Goal: Task Accomplishment & Management: Manage account settings

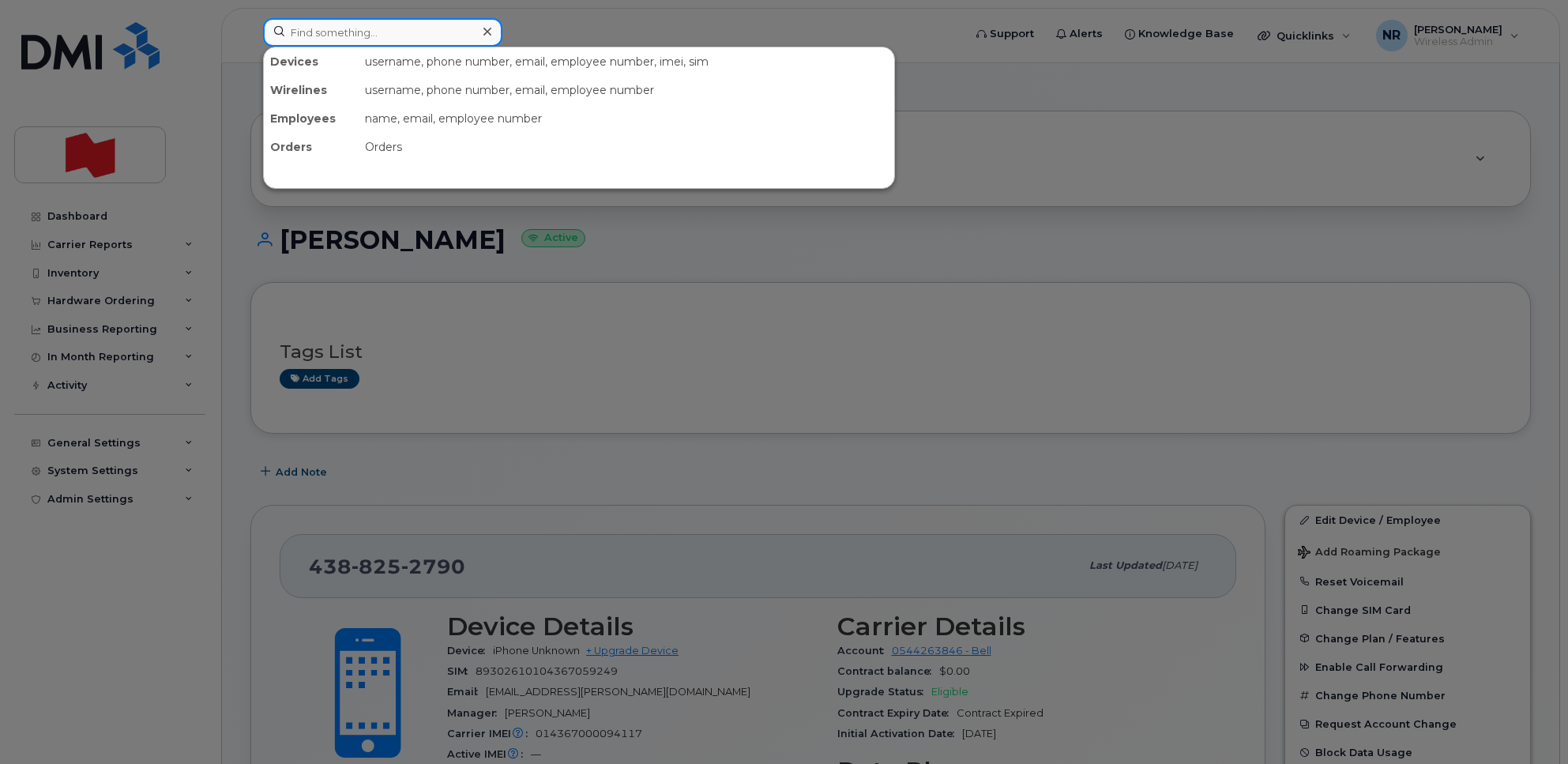
click at [360, 33] on input at bounding box center [383, 32] width 240 height 28
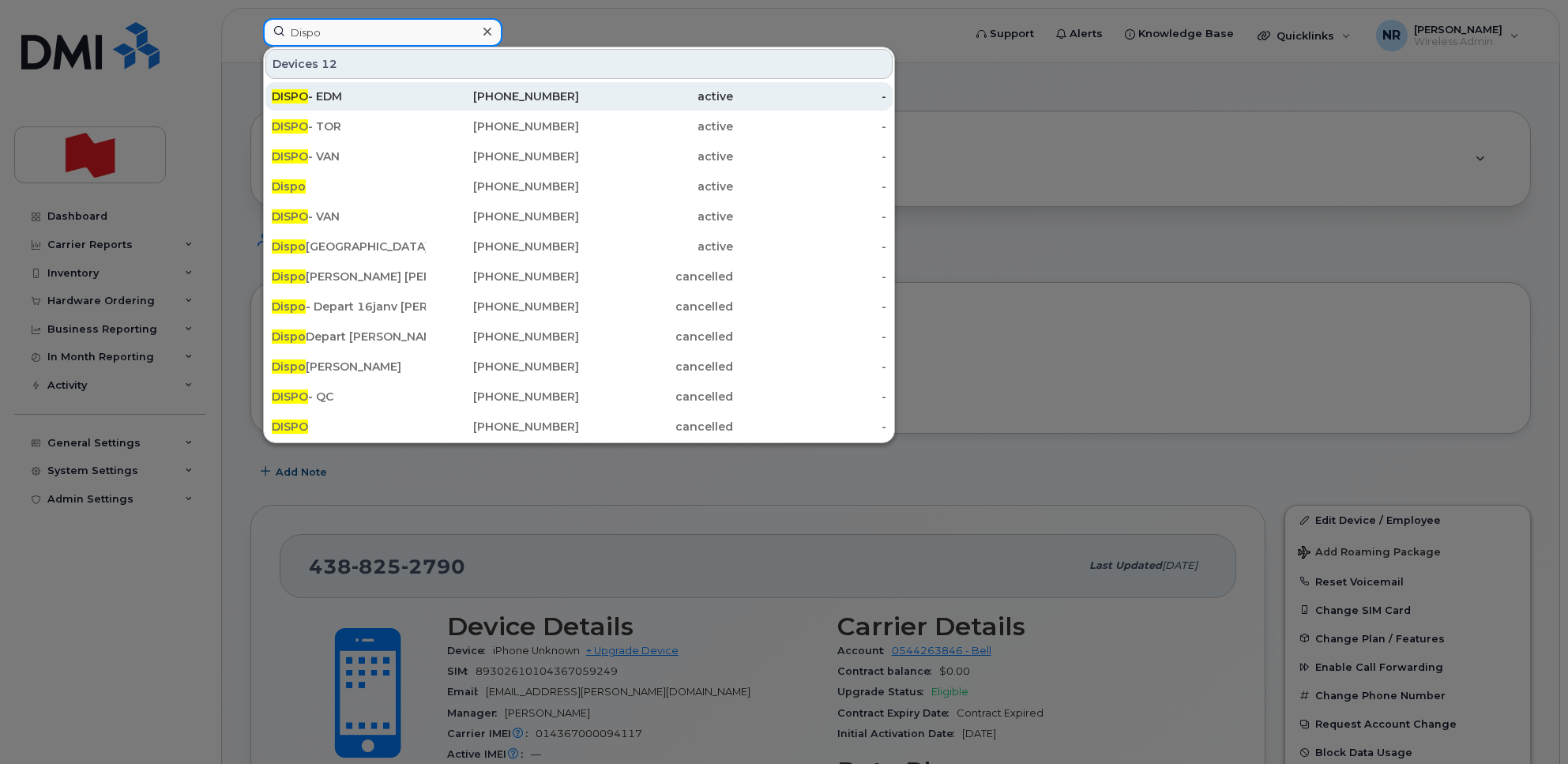
type input "Dispo"
click at [307, 96] on span "DISPO" at bounding box center [290, 96] width 37 height 14
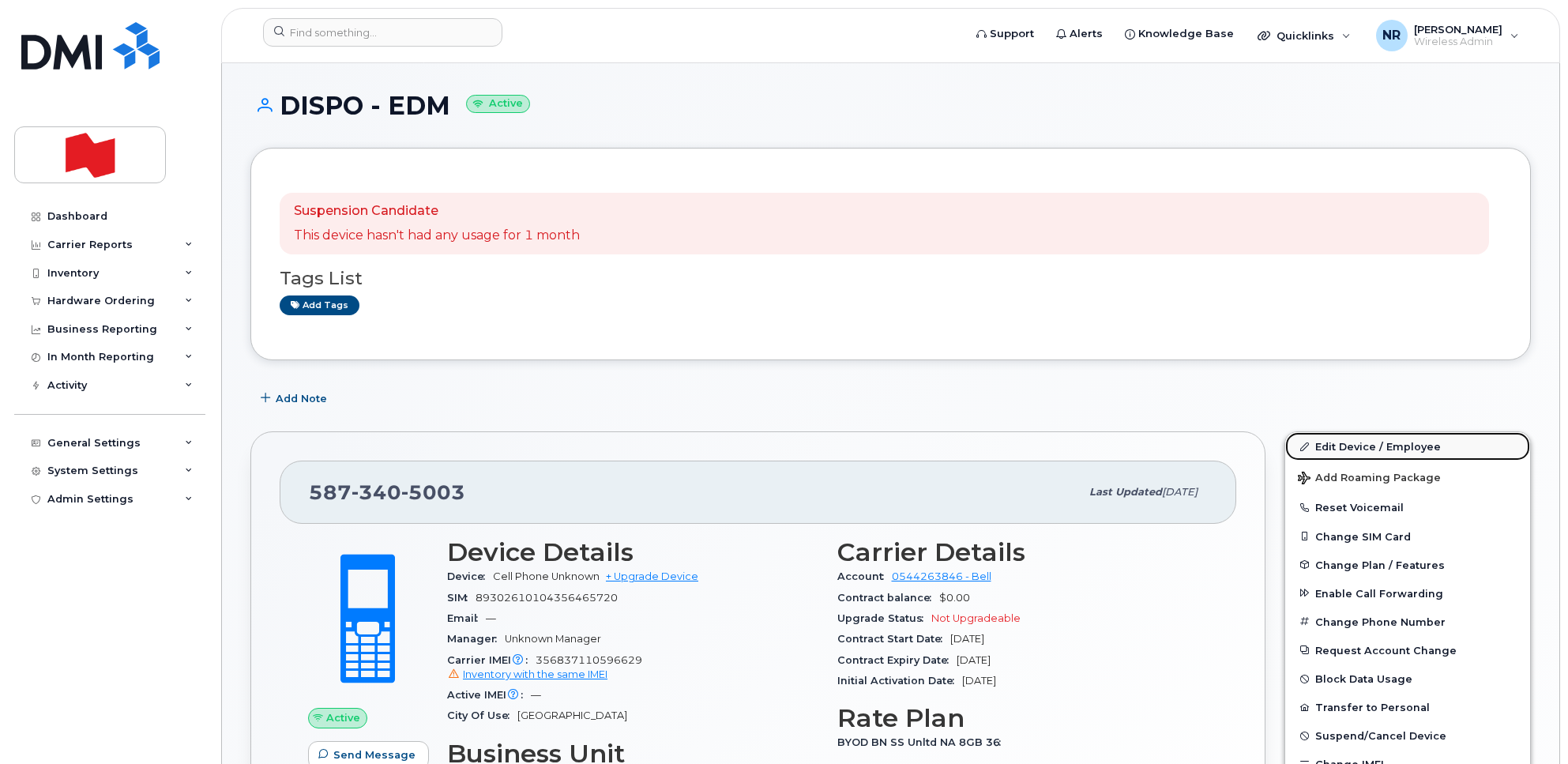
click at [1356, 444] on link "Edit Device / Employee" at bounding box center [1408, 446] width 245 height 28
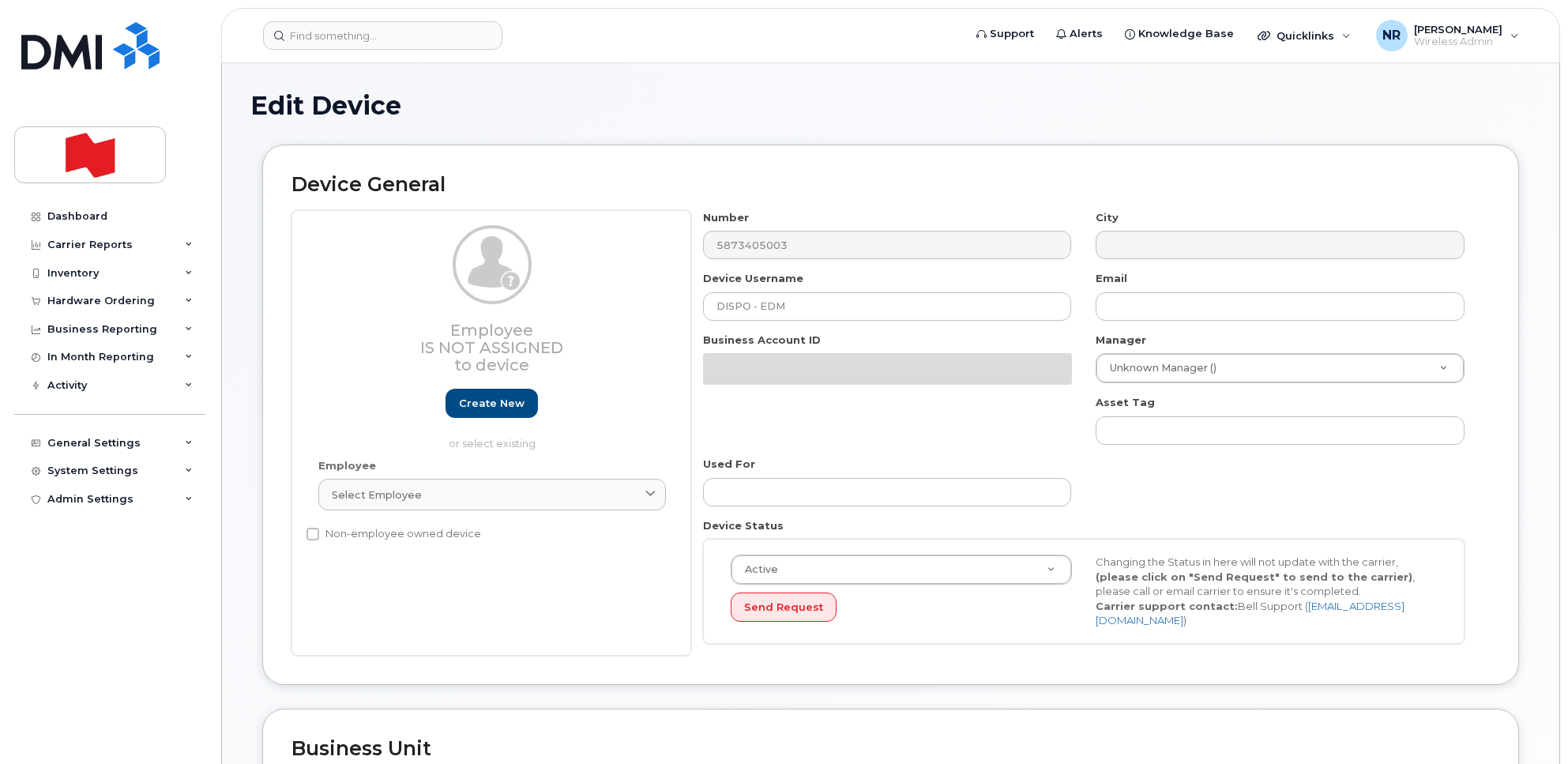
select select "22916206"
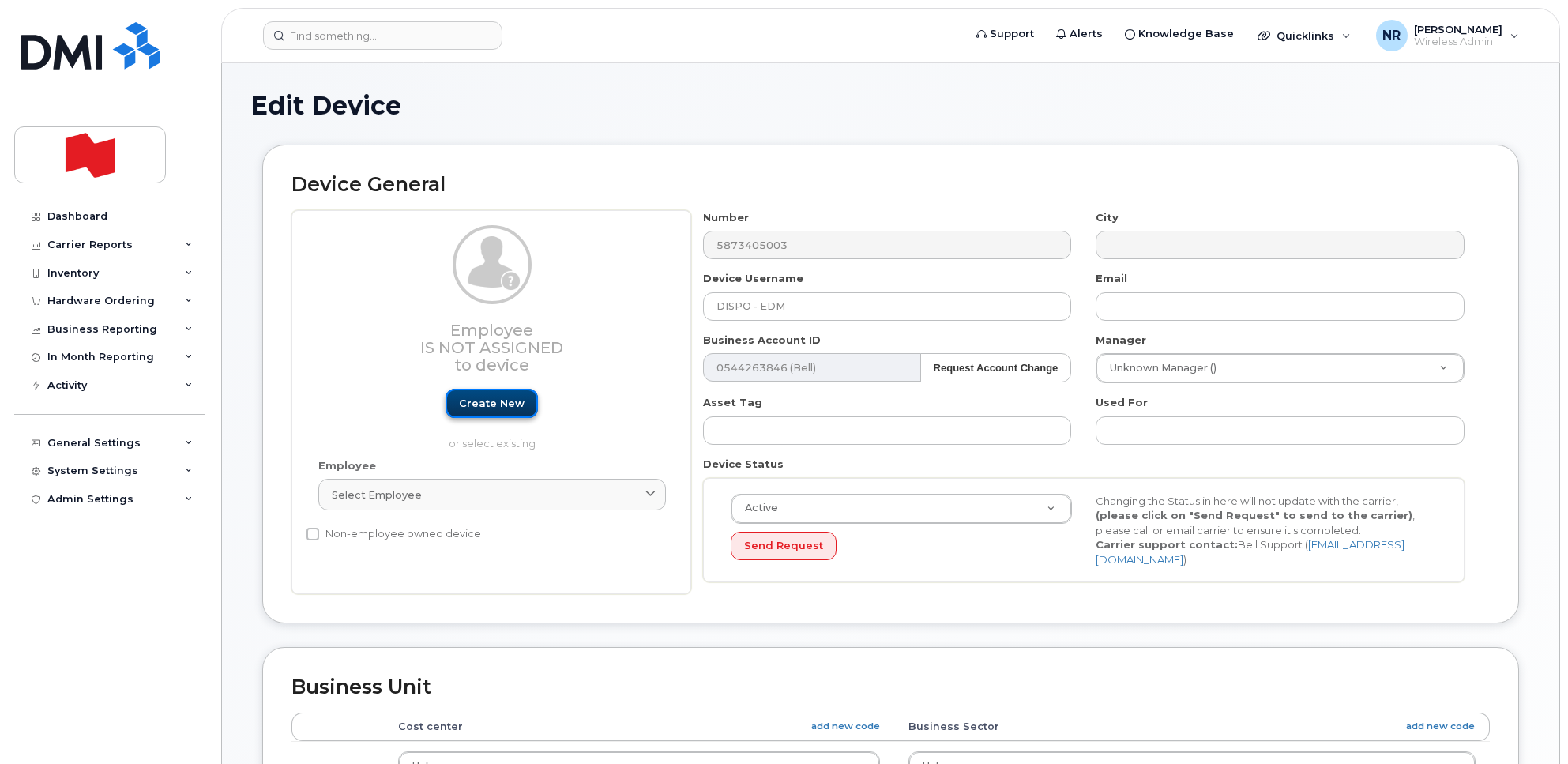
click at [494, 405] on link "Create new" at bounding box center [492, 403] width 92 height 29
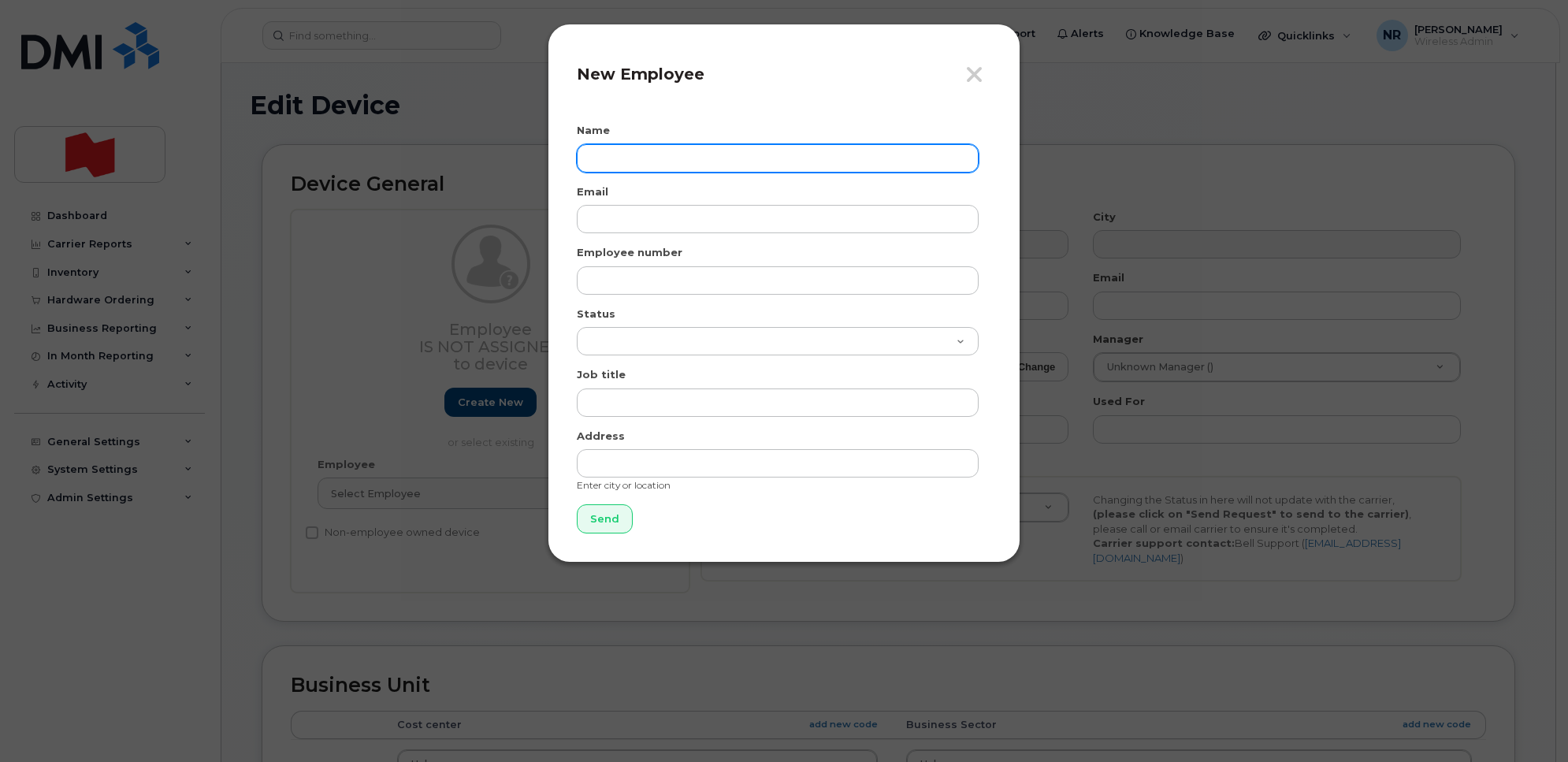
click at [640, 150] on input "text" at bounding box center [777, 158] width 402 height 28
type input "[PERSON_NAME]"
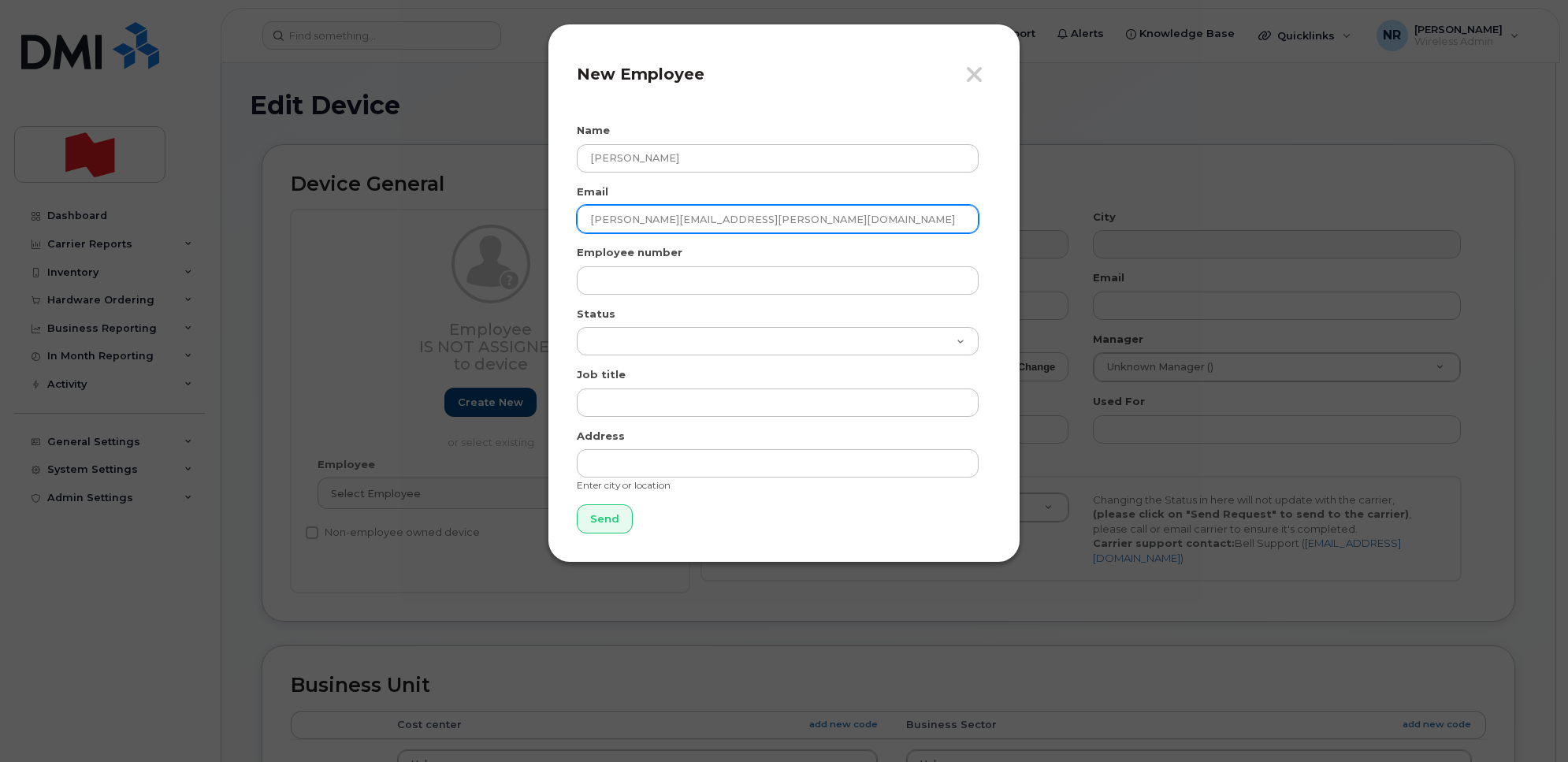
drag, startPoint x: 736, startPoint y: 219, endPoint x: 514, endPoint y: 218, distance: 222.0
click at [514, 218] on div "Close New Employee Name John Filipelli Email john.filipelli@nbc.ca Employee num…" at bounding box center [784, 381] width 1568 height 762
type input "john.filipelli@nbc.ca"
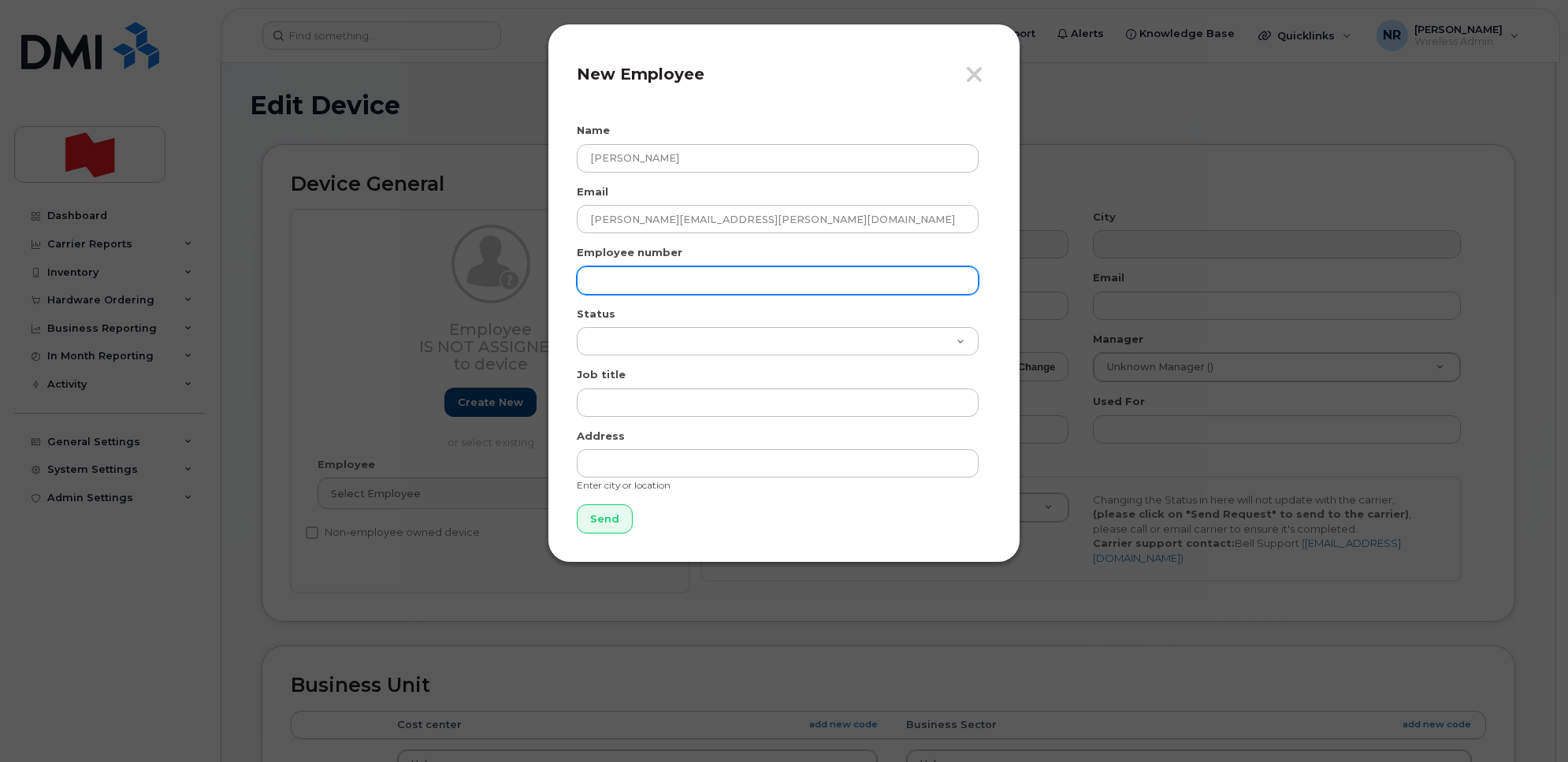
click at [604, 277] on input "text" at bounding box center [777, 280] width 402 height 28
paste input "john.filipelli@nbc.ca"
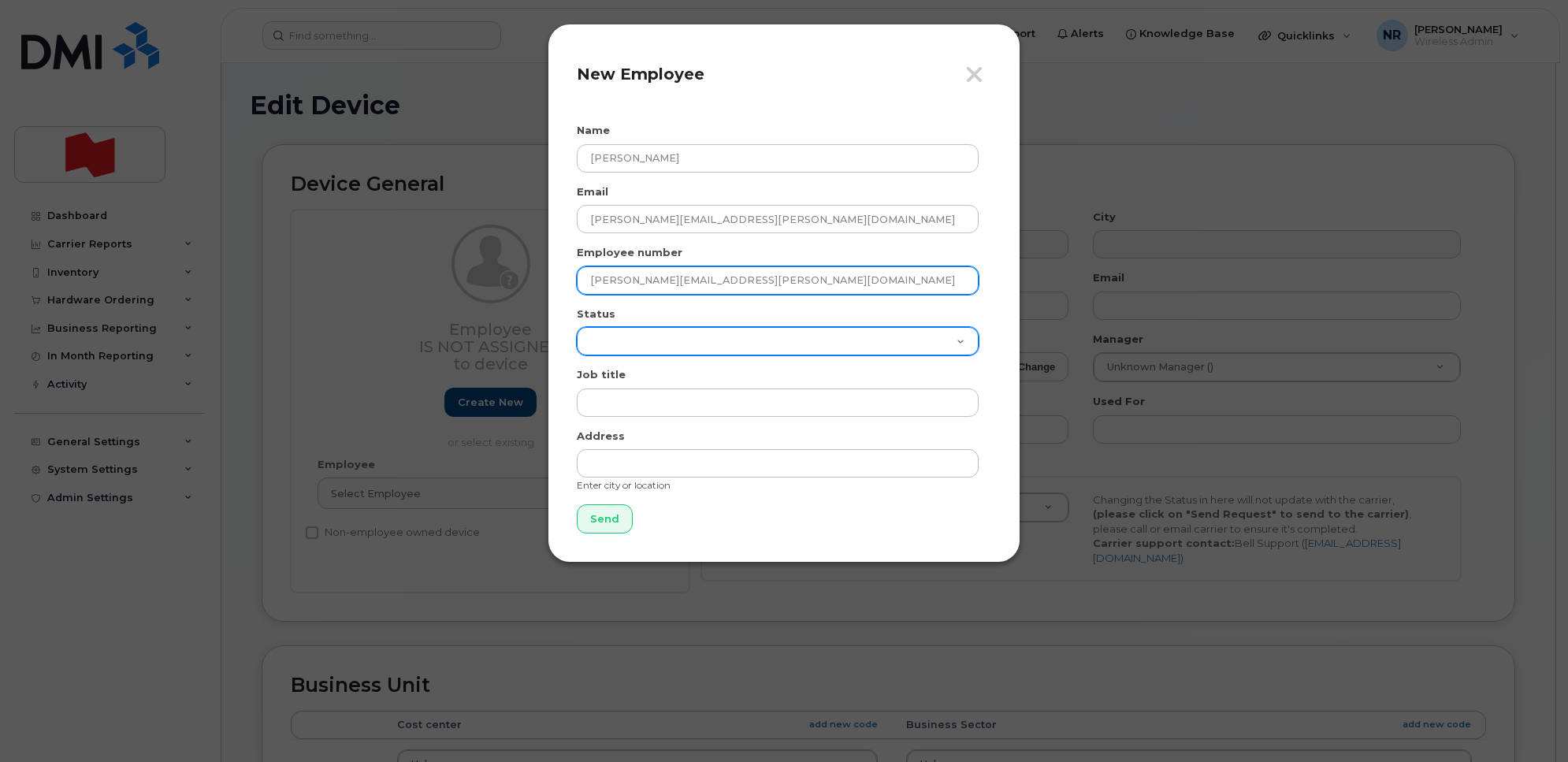
type input "john.filipelli@nbc.ca"
click at [611, 341] on select "Active On-Leave Long Term Short Term Maternity Leave Temp Layoff Inactive" at bounding box center [777, 341] width 402 height 28
select select "active"
click at [577, 327] on select "Active On-Leave Long Term Short Term Maternity Leave Temp Layoff Inactive" at bounding box center [777, 341] width 402 height 28
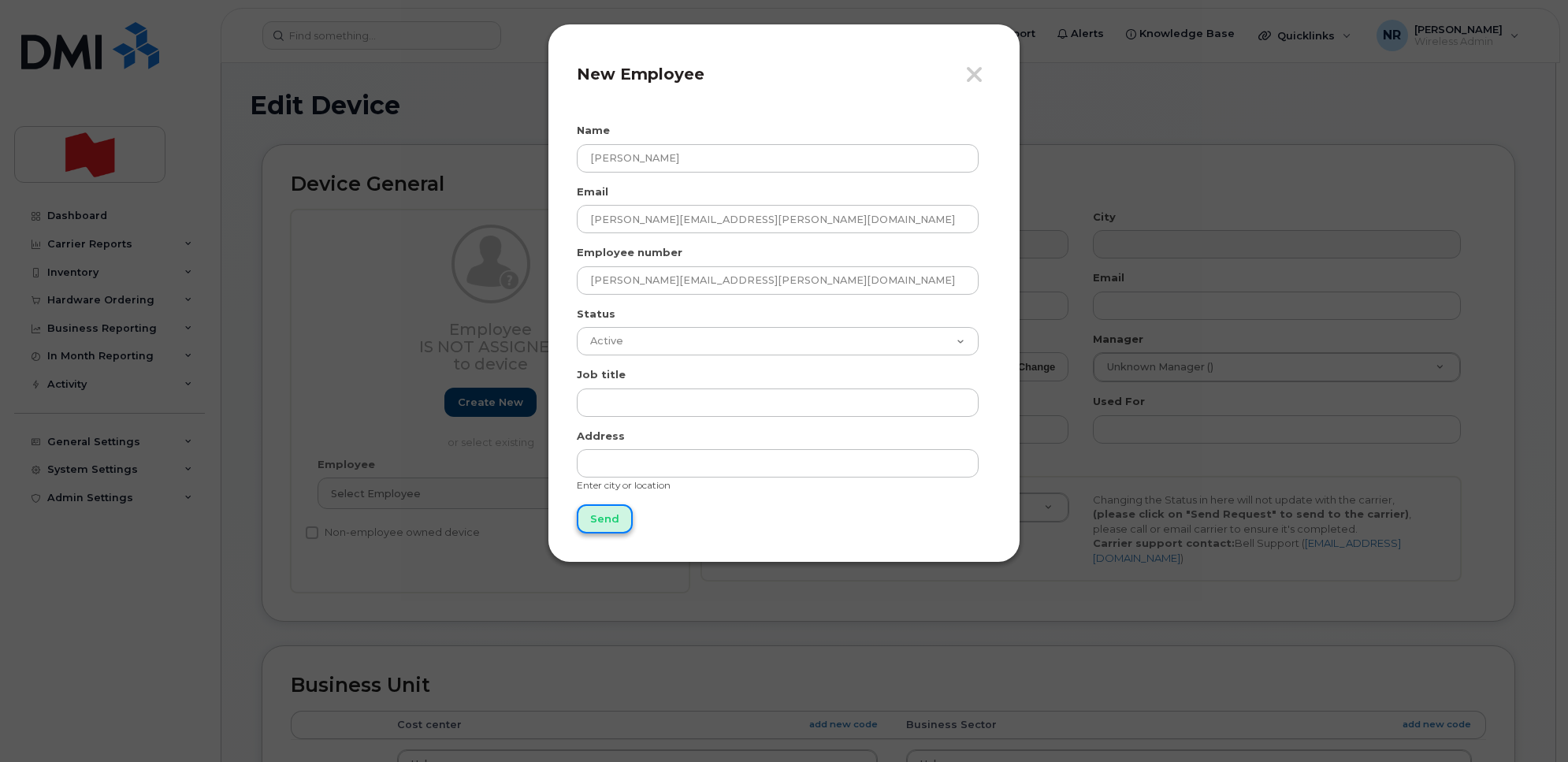
click at [600, 524] on input "Send" at bounding box center [605, 519] width 56 height 29
type input "Send"
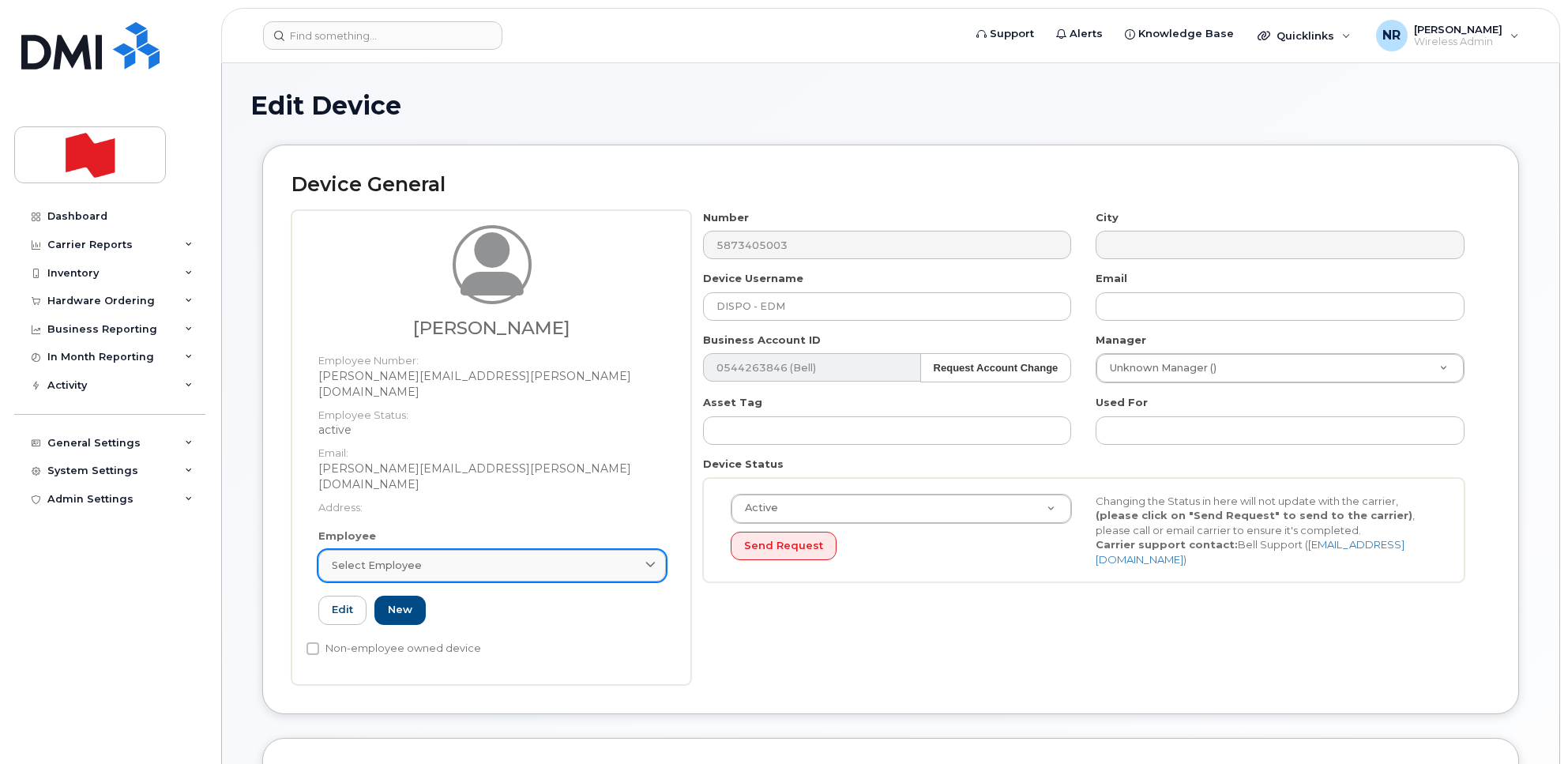
click at [365, 558] on span "Select employee" at bounding box center [377, 565] width 90 height 15
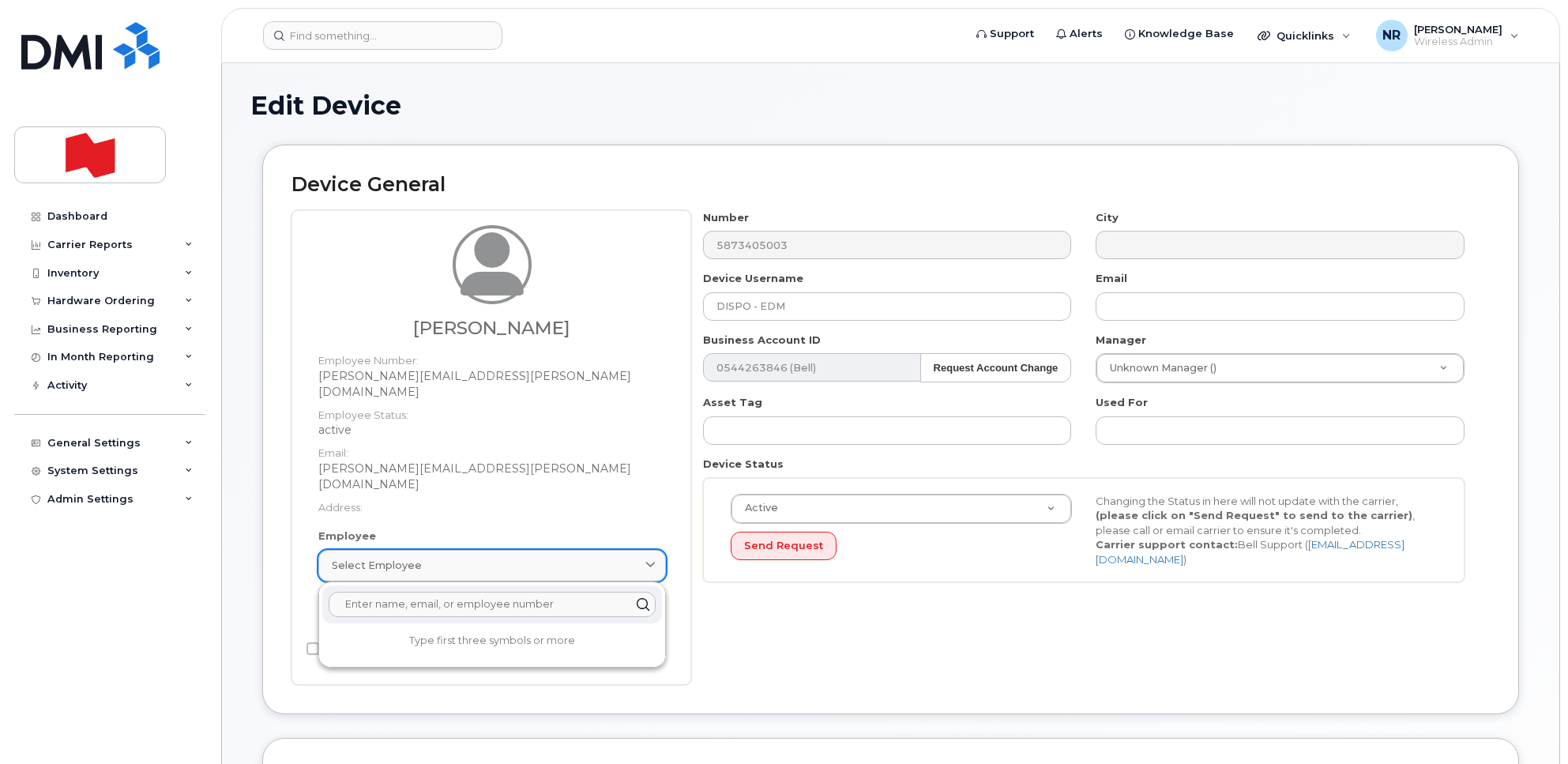
paste input "john.filipelli@nbc.ca"
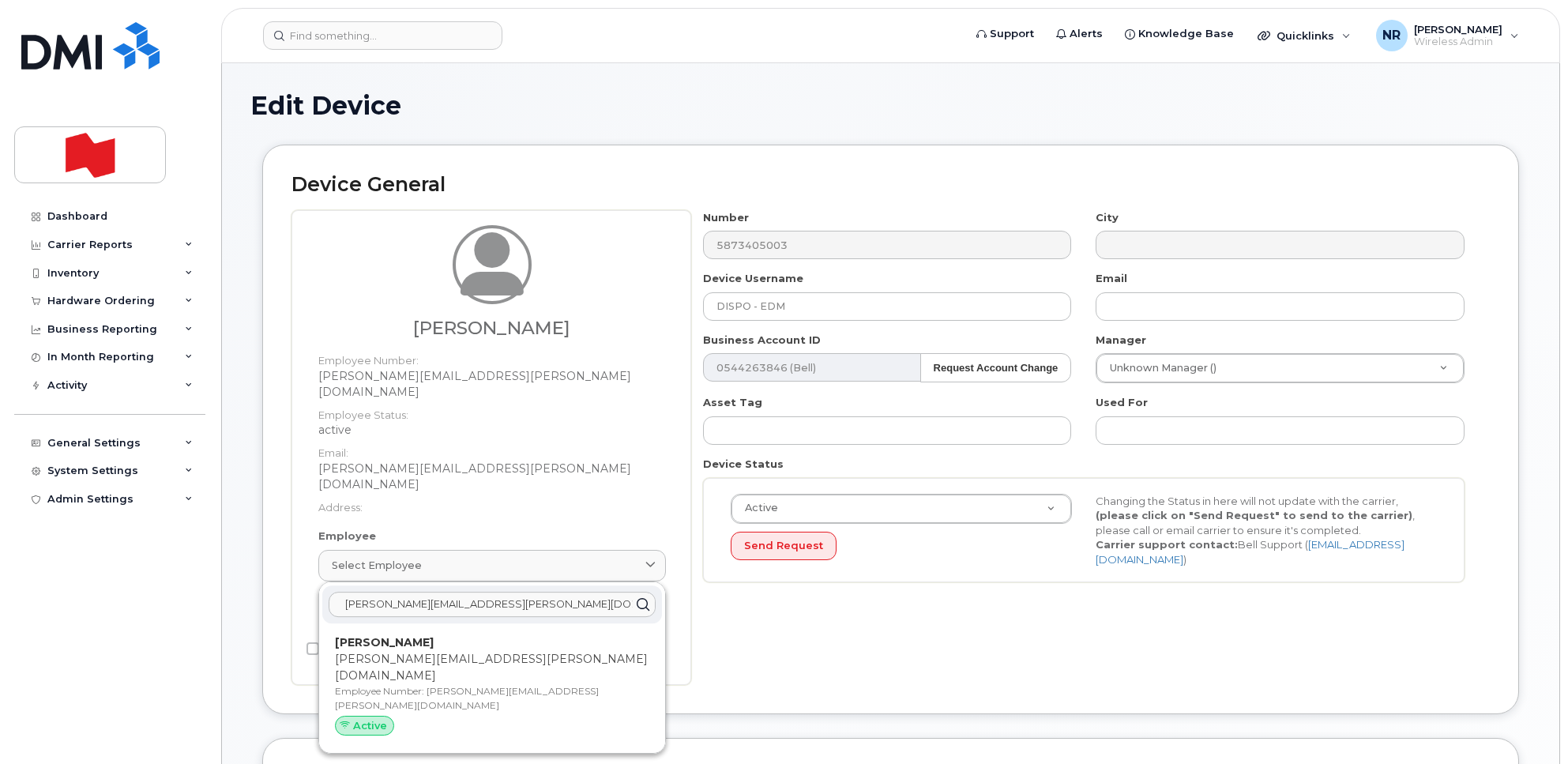
type input "john.filipelli@nbc.ca"
click at [425, 651] on p "john.filipelli@nbc.ca" at bounding box center [492, 668] width 315 height 33
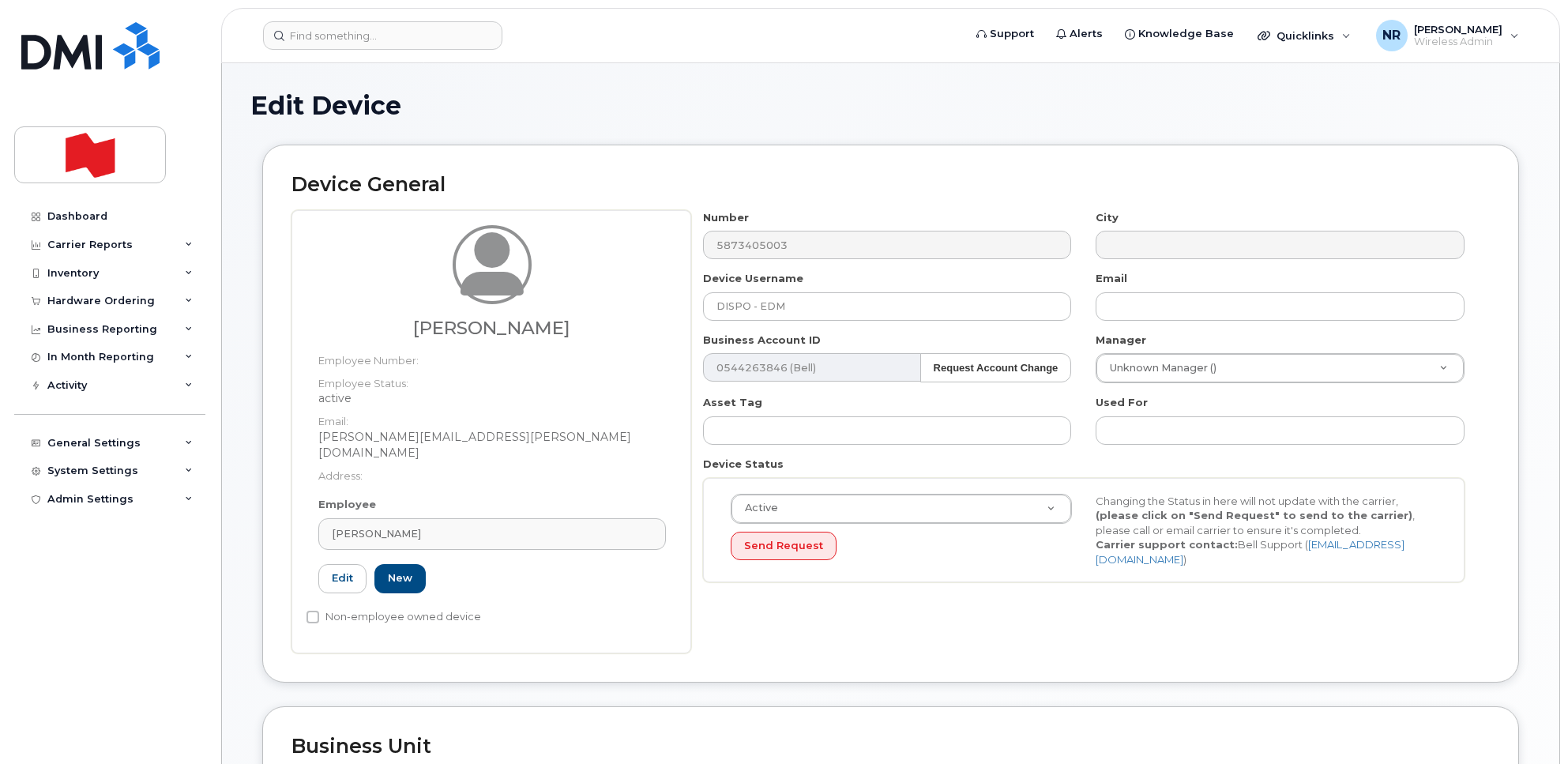
type input "john.filipelli@nbc.ca"
type input "John Filipelli"
type input "john.filipelli@nbc.ca"
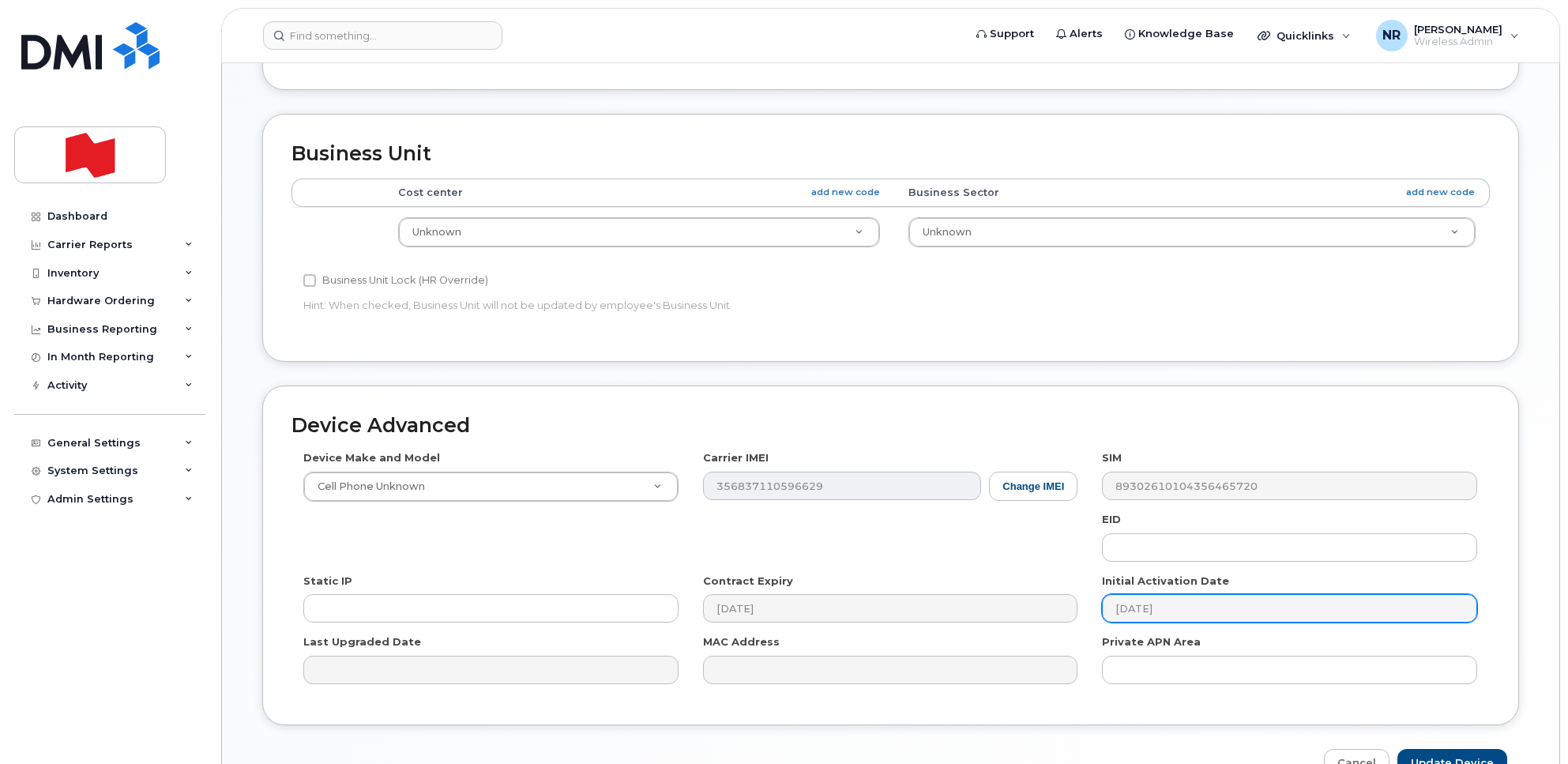
scroll to position [673, 0]
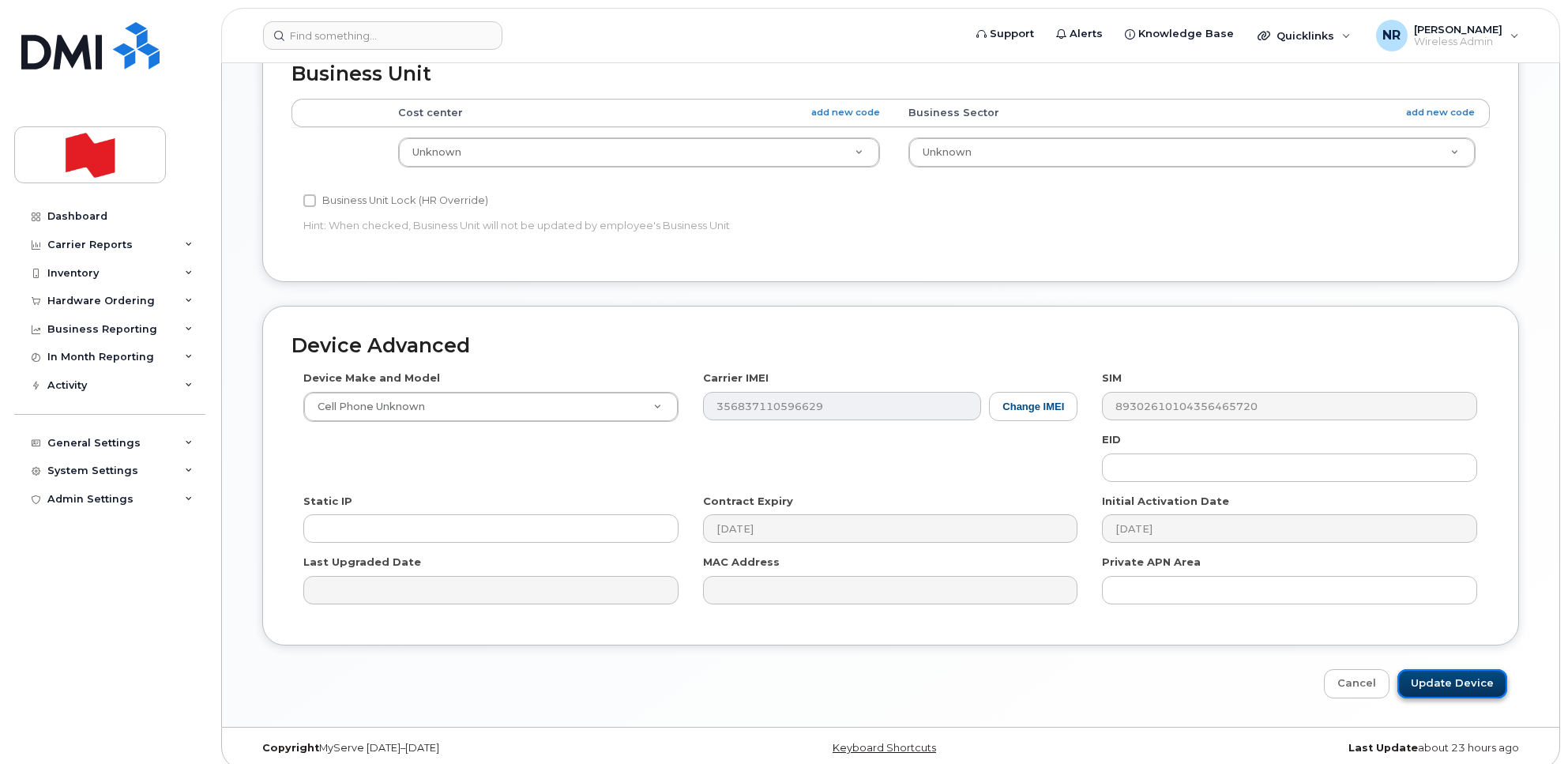
click at [1438, 669] on input "Update Device" at bounding box center [1452, 684] width 110 height 29
type input "Saving..."
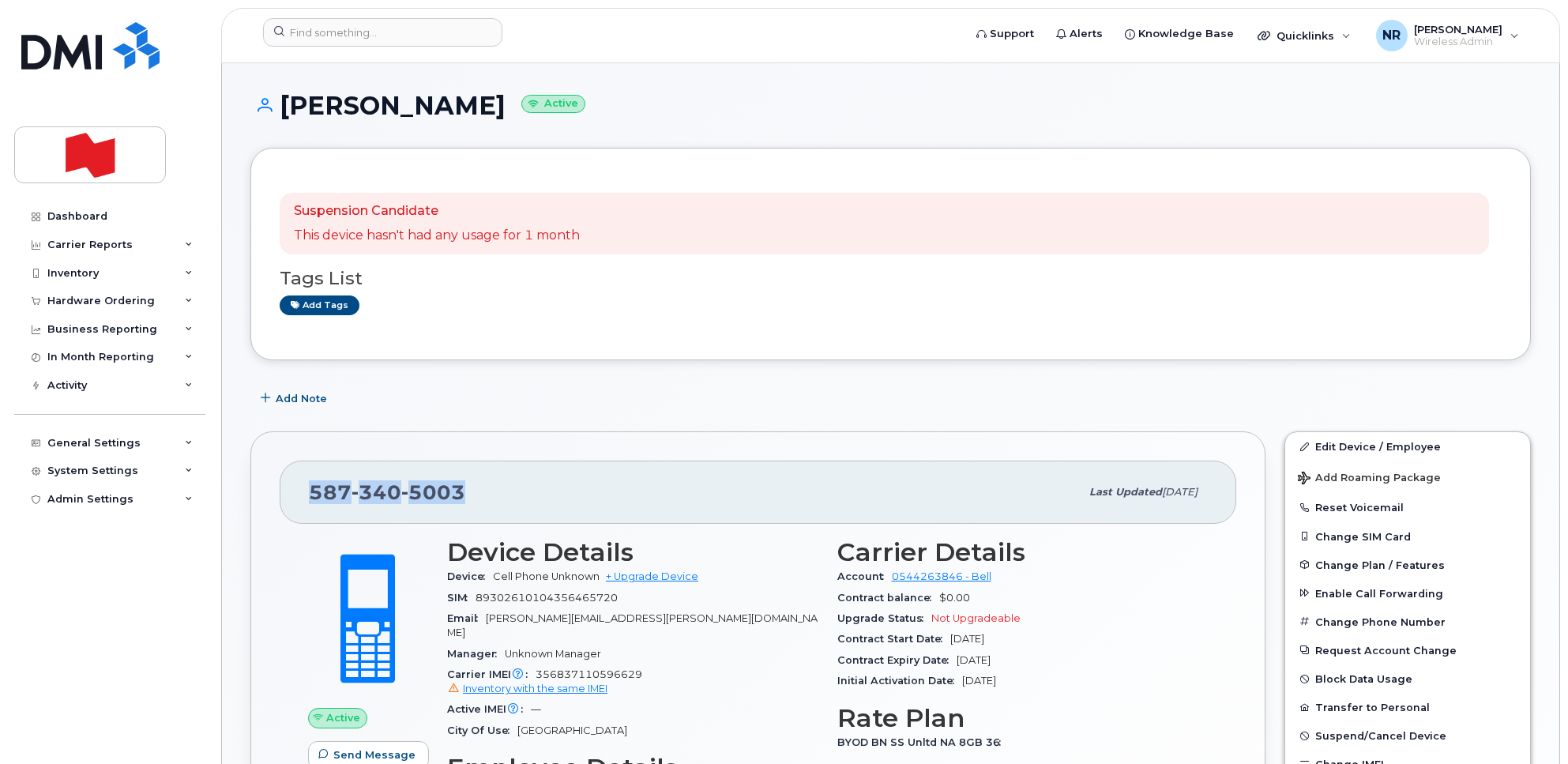
drag, startPoint x: 408, startPoint y: 479, endPoint x: 296, endPoint y: 468, distance: 112.5
click at [296, 468] on div "587 340 5003 Last updated Sep 17, 2025" at bounding box center [758, 492] width 957 height 63
copy span "587 340 5003"
